Goal: Task Accomplishment & Management: Manage account settings

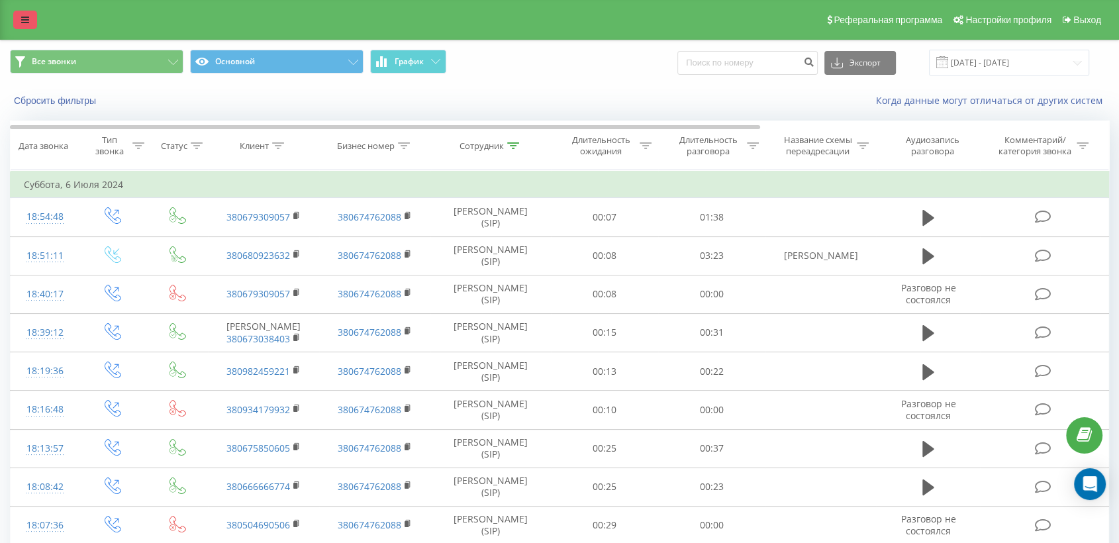
click at [24, 13] on link at bounding box center [25, 20] width 24 height 19
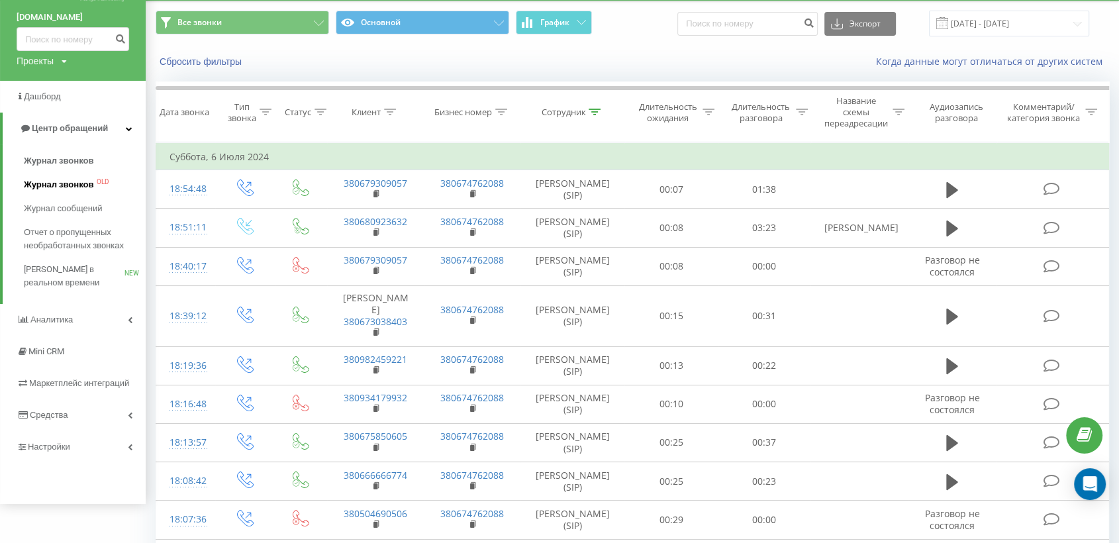
scroll to position [73, 0]
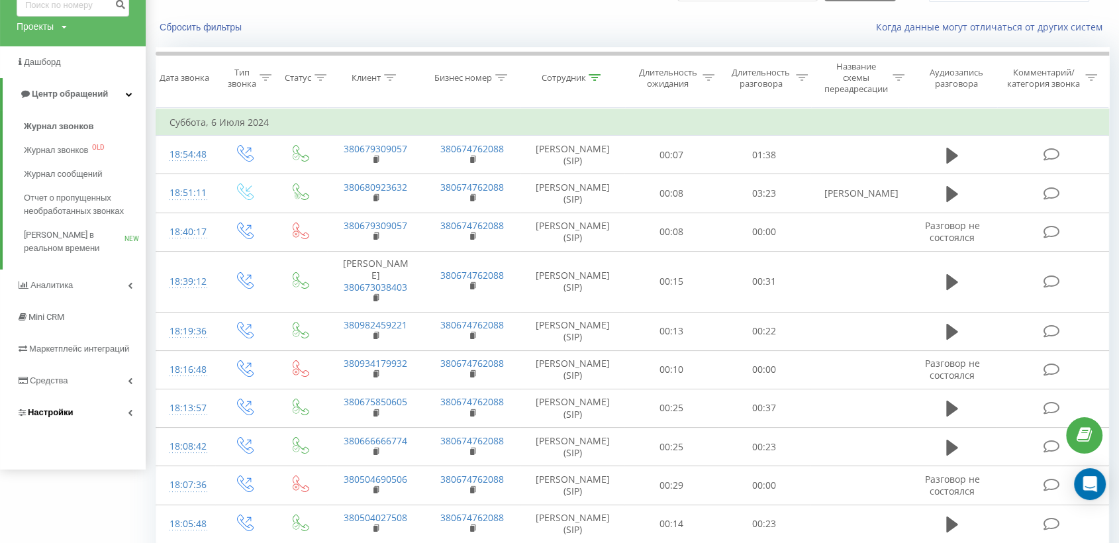
click at [44, 411] on span "Настройки" at bounding box center [51, 412] width 46 height 10
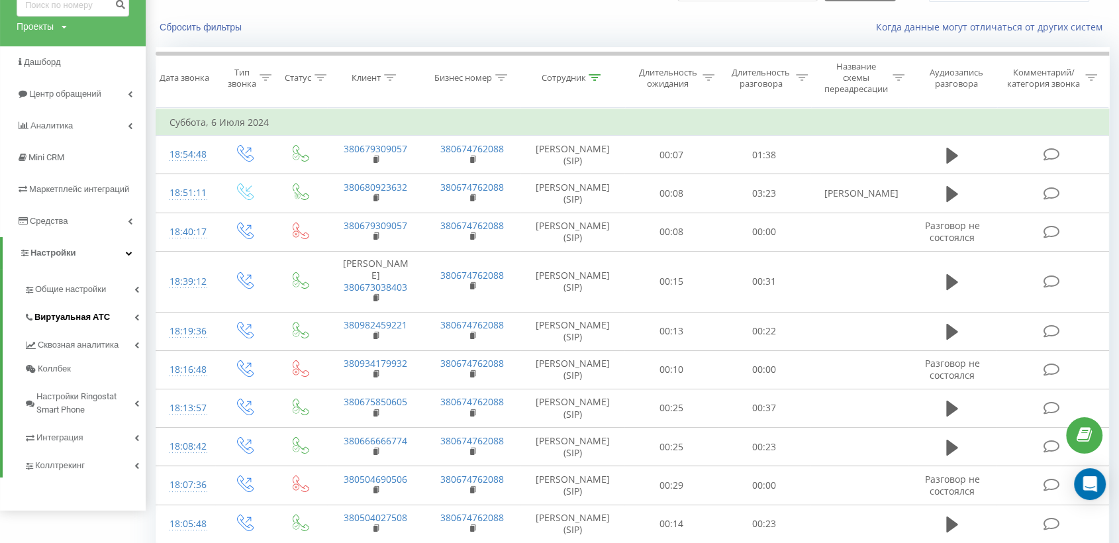
click at [75, 315] on span "Виртуальная АТС" at bounding box center [71, 316] width 75 height 13
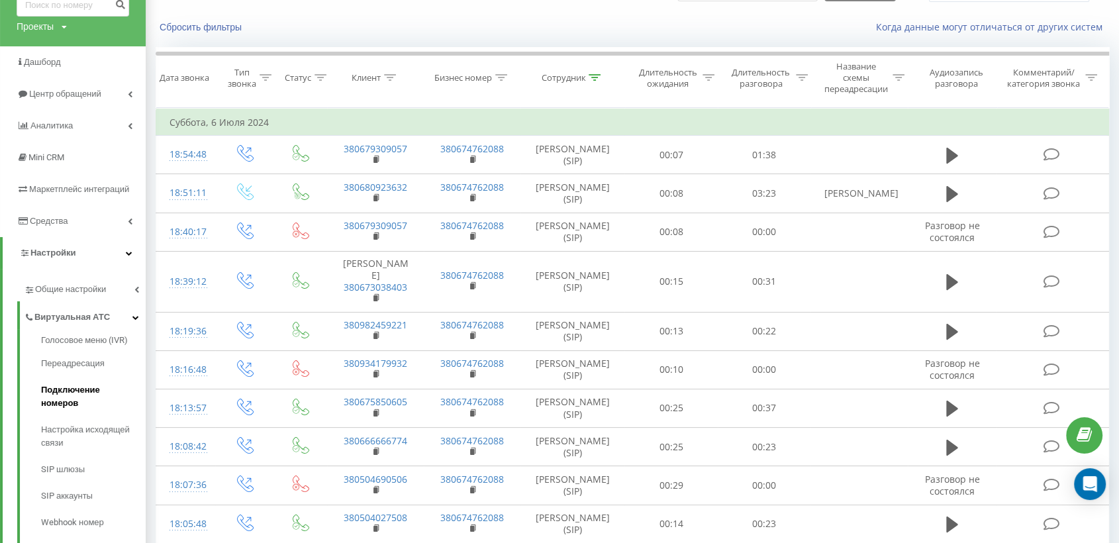
click at [80, 390] on span "Подключение номеров" at bounding box center [90, 396] width 98 height 26
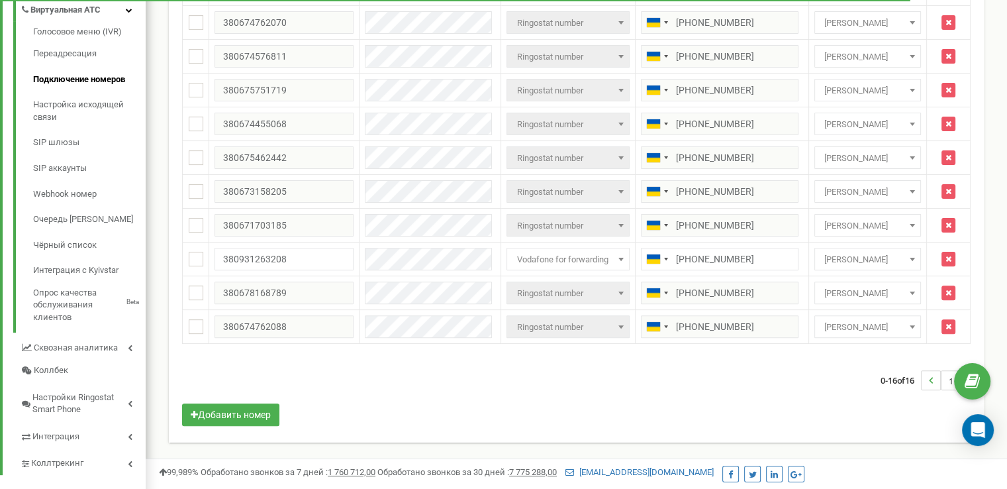
scroll to position [379, 0]
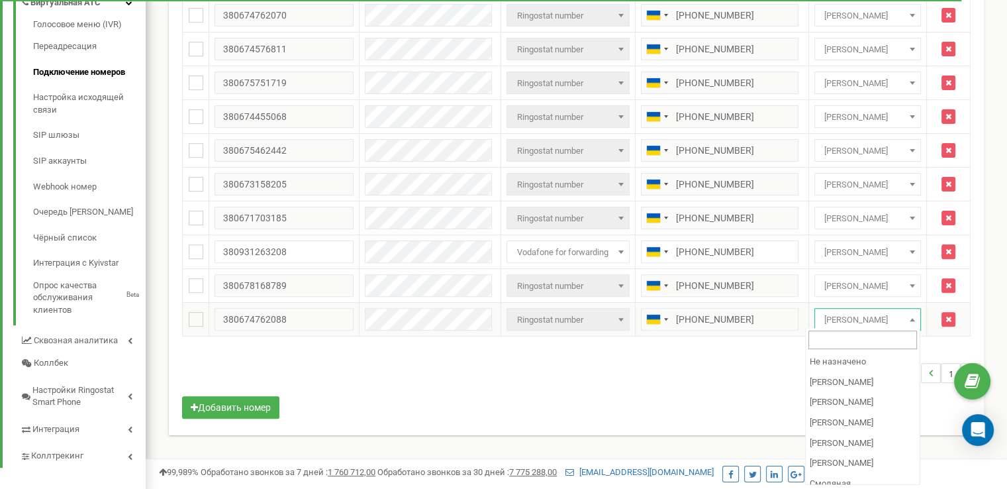
click at [897, 318] on span "[PERSON_NAME]" at bounding box center [868, 319] width 98 height 19
select select "69688"
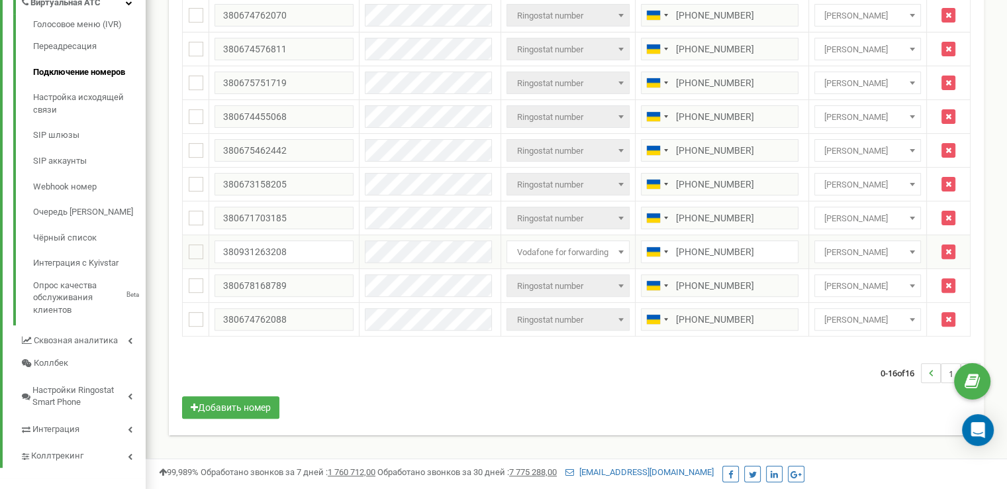
click at [882, 248] on span "[PERSON_NAME]" at bounding box center [868, 252] width 98 height 19
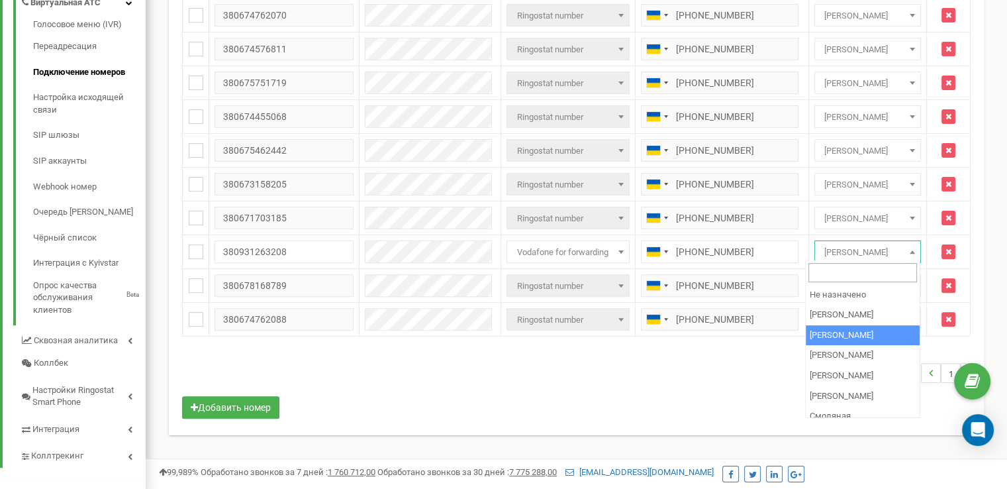
select select "69688"
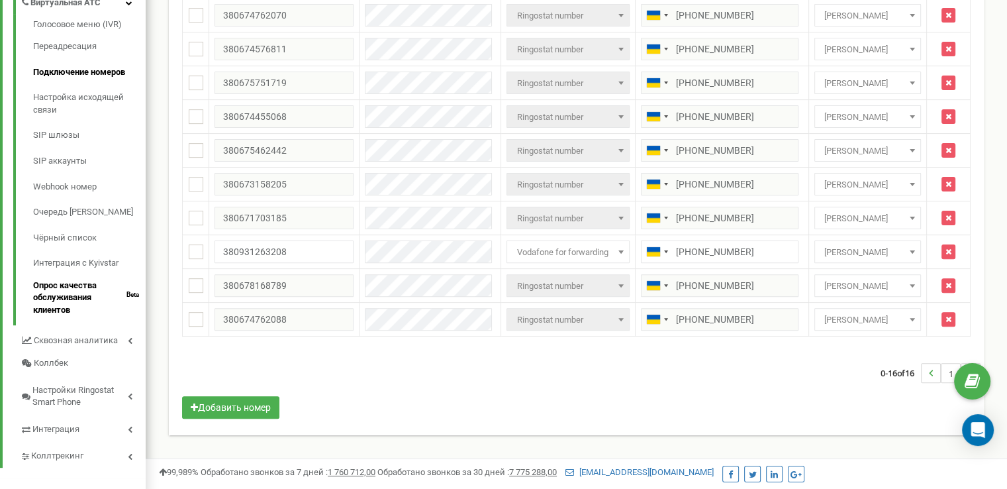
scroll to position [48, 0]
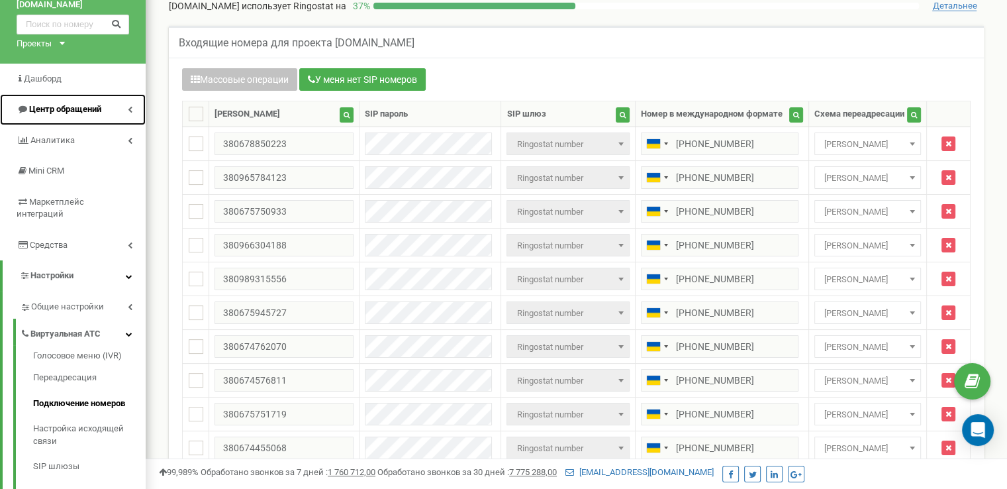
click at [75, 108] on span "Центр обращений" at bounding box center [65, 109] width 72 height 10
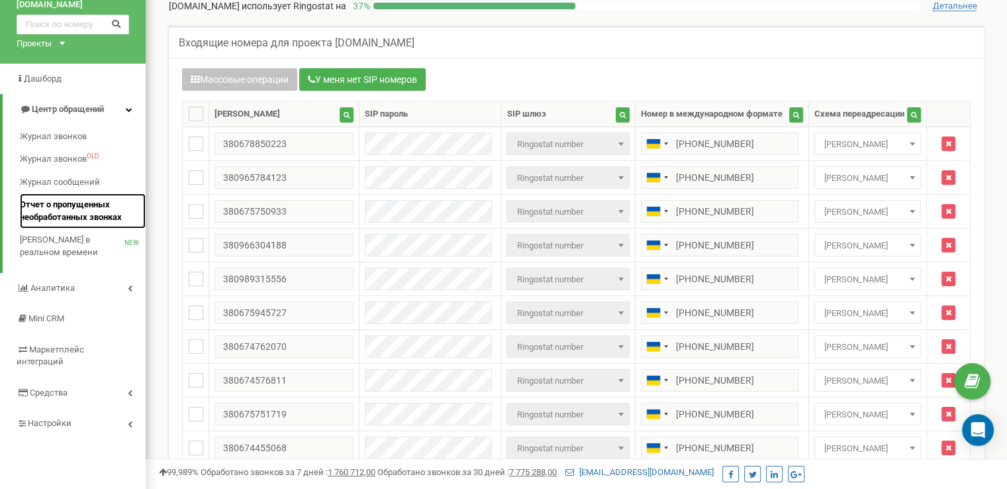
click at [64, 214] on span "Отчет о пропущенных необработанных звонках" at bounding box center [79, 211] width 119 height 24
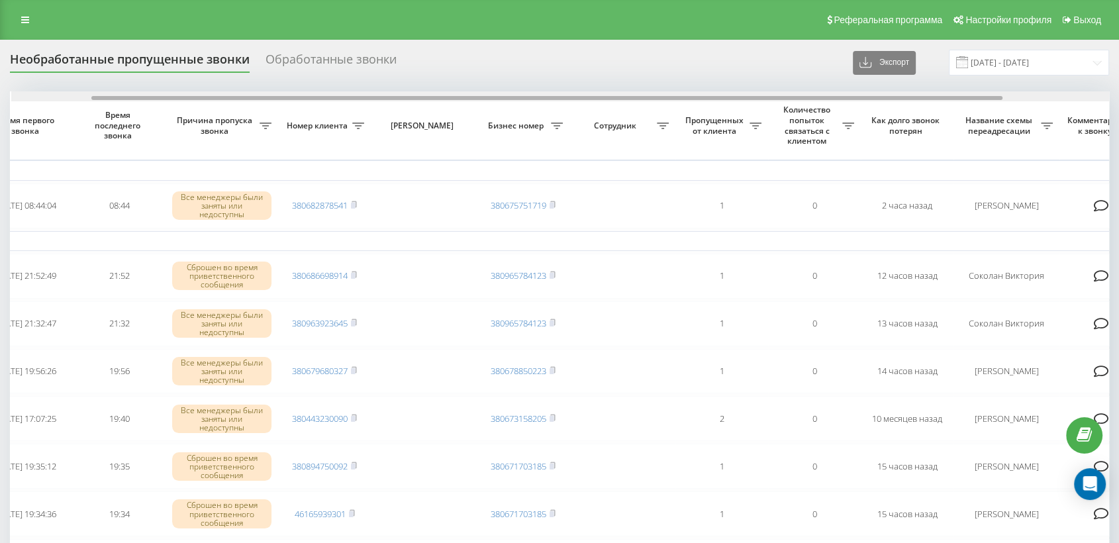
scroll to position [0, 97]
drag, startPoint x: 487, startPoint y: 98, endPoint x: 568, endPoint y: 92, distance: 81.0
click at [568, 92] on div at bounding box center [560, 96] width 1098 height 10
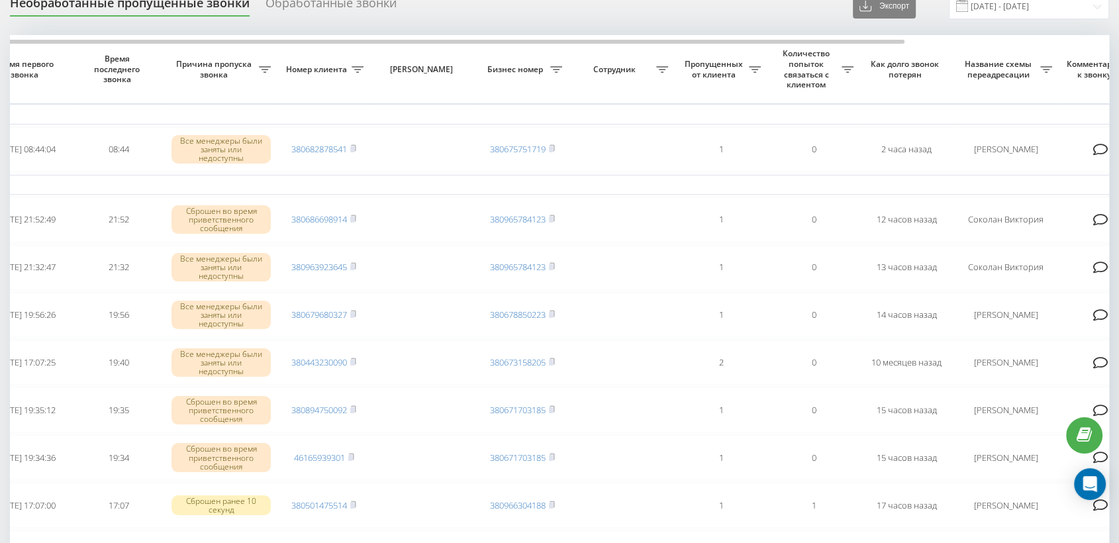
scroll to position [0, 0]
